Goal: Find specific page/section: Find specific page/section

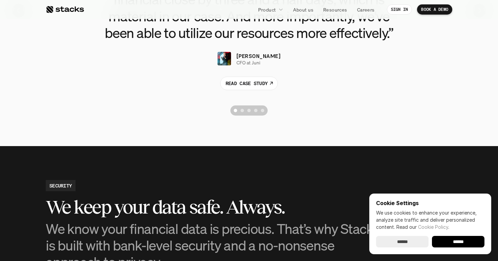
scroll to position [1610, 0]
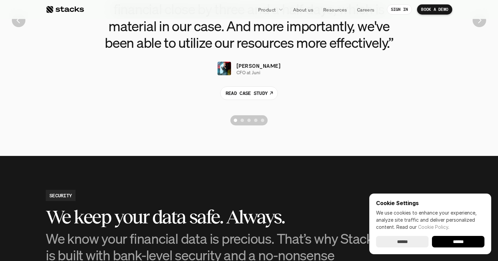
click at [399, 241] on input "******" at bounding box center [402, 242] width 52 height 12
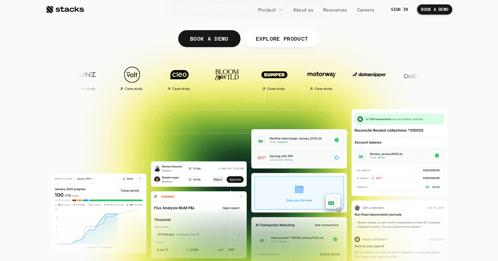
scroll to position [0, 0]
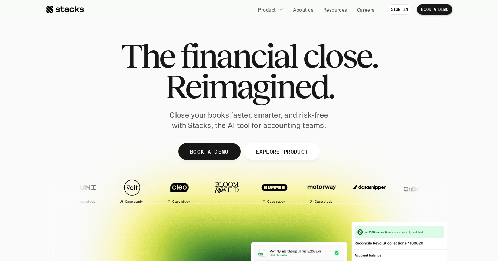
click at [397, 193] on img at bounding box center [417, 187] width 40 height 28
click at [326, 11] on p "Resources" at bounding box center [335, 9] width 24 height 7
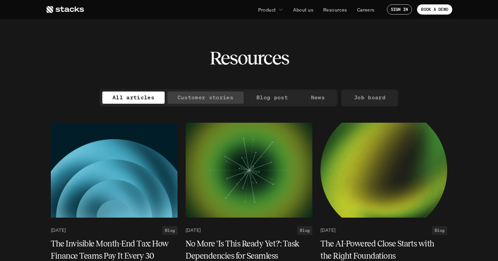
click at [210, 95] on p "Customer stories" at bounding box center [205, 97] width 56 height 10
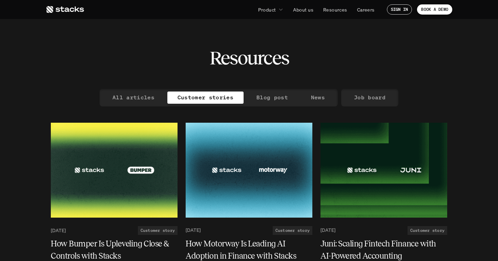
drag, startPoint x: 85, startPoint y: 68, endPoint x: 103, endPoint y: 0, distance: 71.0
